Goal: Register for event/course

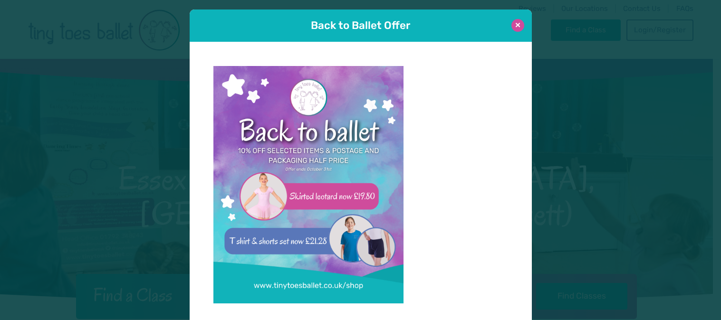
click at [515, 19] on button at bounding box center [518, 25] width 13 height 13
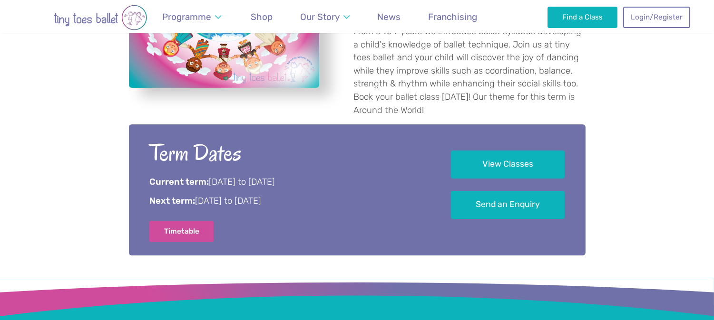
scroll to position [448, 0]
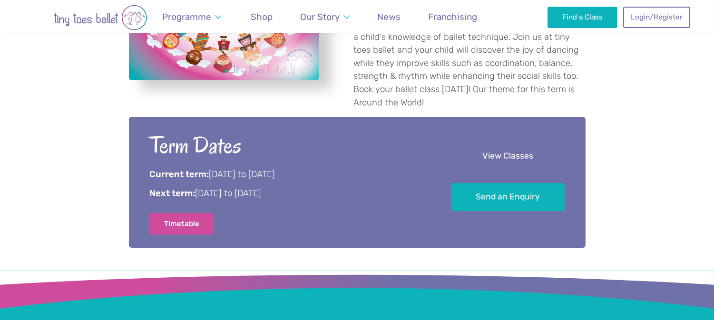
click at [515, 143] on link "View Classes" at bounding box center [508, 157] width 114 height 28
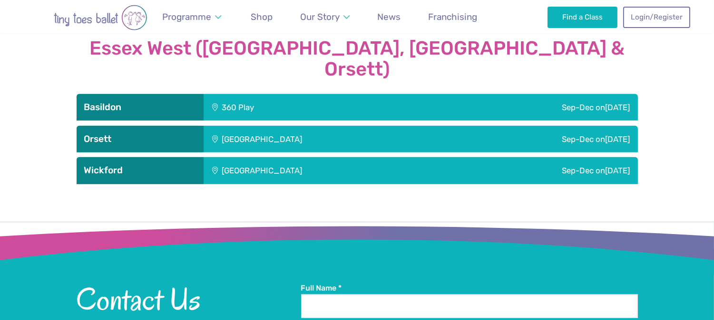
click at [365, 94] on div "360 Play" at bounding box center [292, 107] width 179 height 27
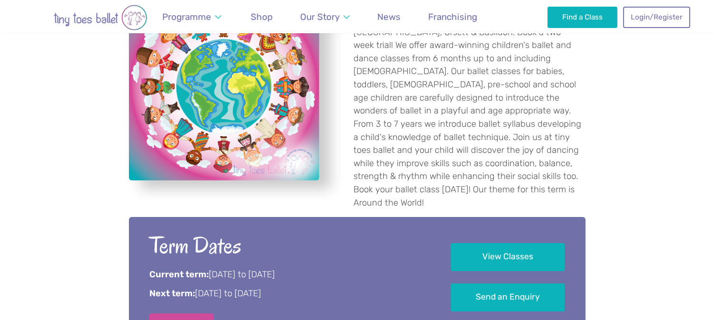
scroll to position [344, 0]
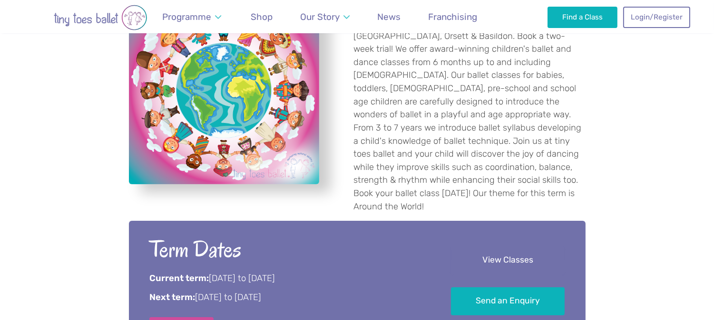
click at [502, 250] on link "View Classes" at bounding box center [508, 261] width 114 height 28
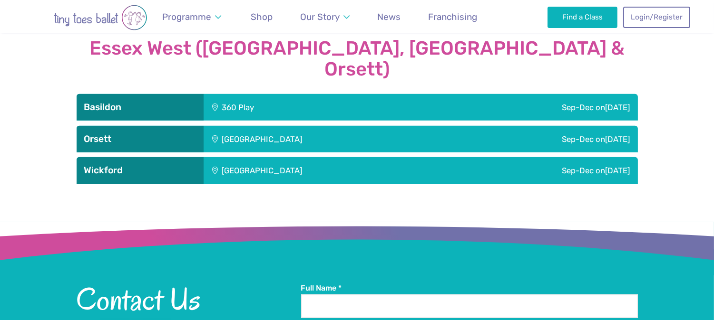
click at [305, 94] on div "360 Play" at bounding box center [292, 107] width 179 height 27
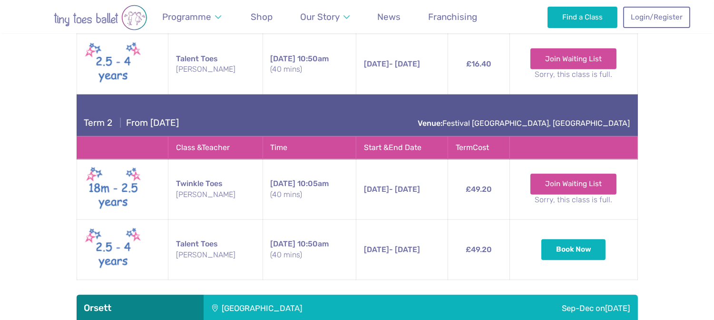
scroll to position [1308, 0]
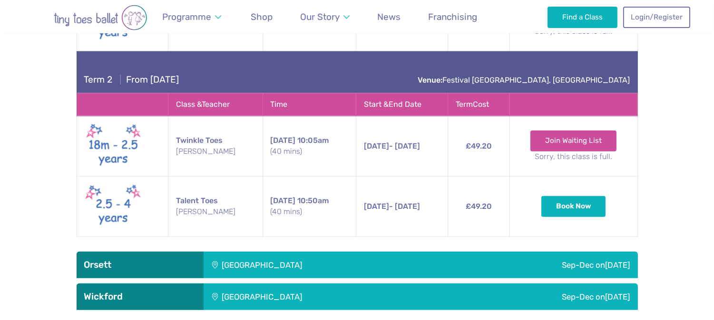
click at [377, 252] on div "[GEOGRAPHIC_DATA]" at bounding box center [324, 265] width 243 height 27
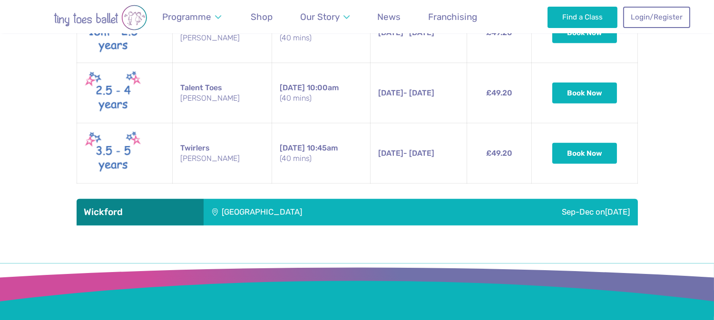
scroll to position [1931, 0]
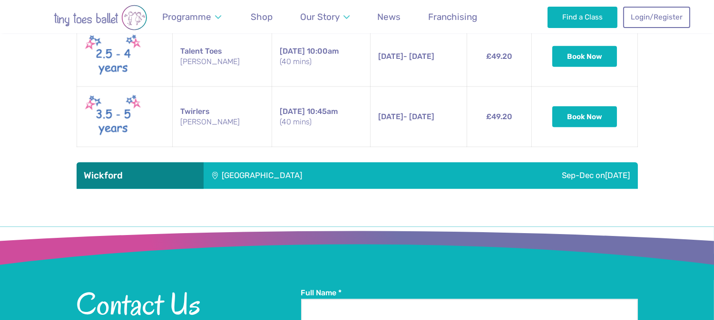
click at [455, 163] on div "Sep-Dec [DATE]" at bounding box center [542, 176] width 191 height 27
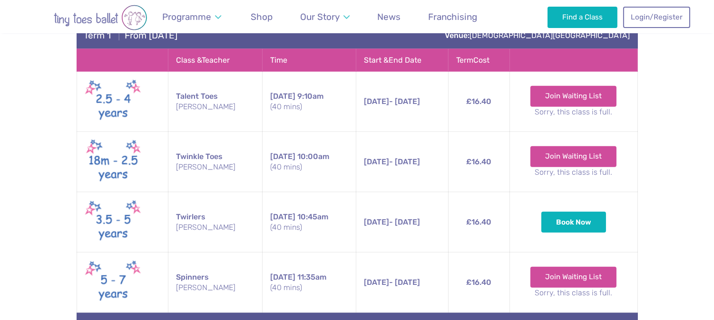
scroll to position [2126, 0]
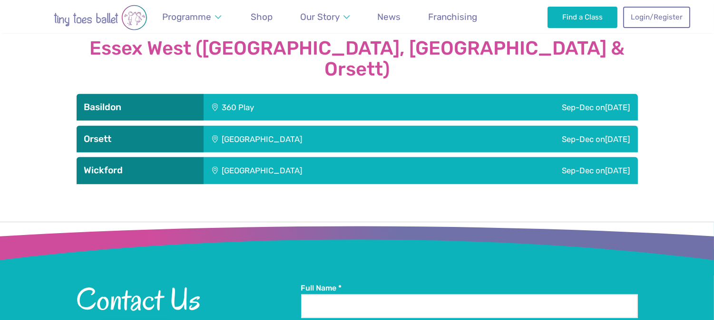
scroll to position [1761, 0]
